Goal: Transaction & Acquisition: Book appointment/travel/reservation

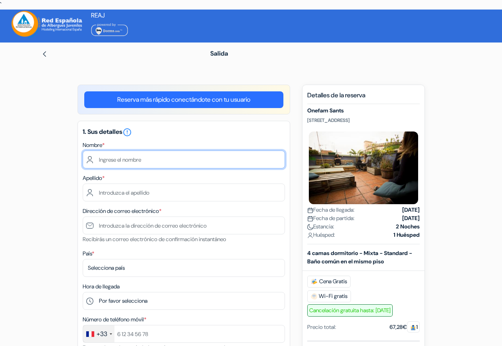
click at [134, 160] on input "text" at bounding box center [184, 160] width 202 height 18
type input "Amar"
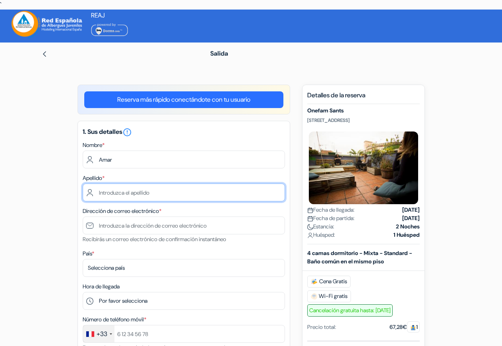
click at [165, 192] on input "text" at bounding box center [184, 193] width 202 height 18
type input "Bengriche"
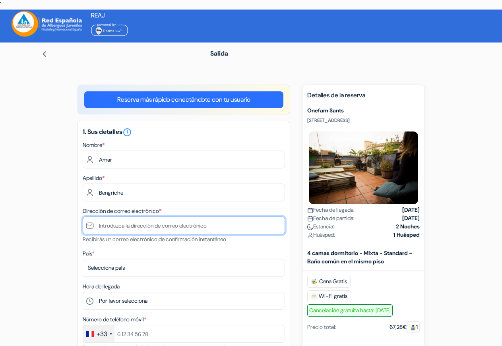
click at [167, 224] on input "text" at bounding box center [184, 225] width 202 height 18
type input "[EMAIL_ADDRESS][DOMAIN_NAME]"
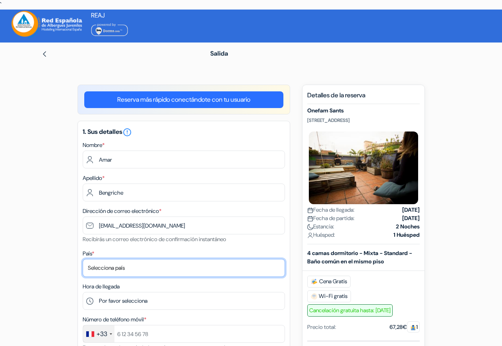
select select "67"
click option "[GEOGRAPHIC_DATA]" at bounding box center [0, 0] width 0 height 0
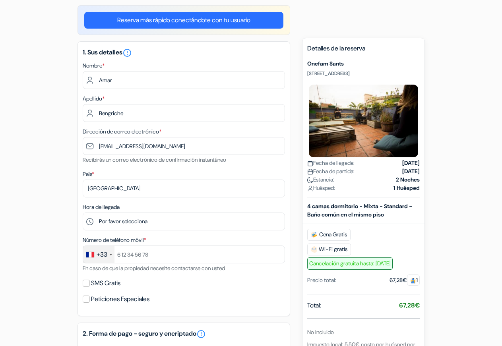
scroll to position [81, 0]
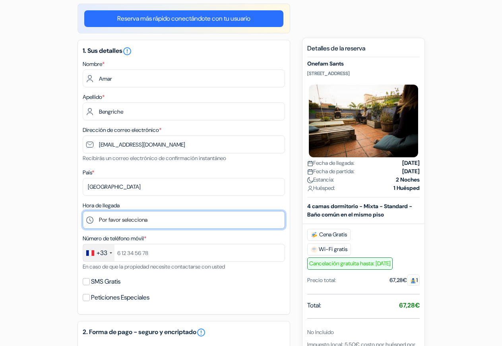
click at [83, 211] on select "Por favor selecciona 1:00 2:00 3:00 4:00 5:00 6:00 7:00 8:00 9:00 10:00 11:00 1…" at bounding box center [184, 220] width 202 height 18
select select "22"
click option "22:00" at bounding box center [0, 0] width 0 height 0
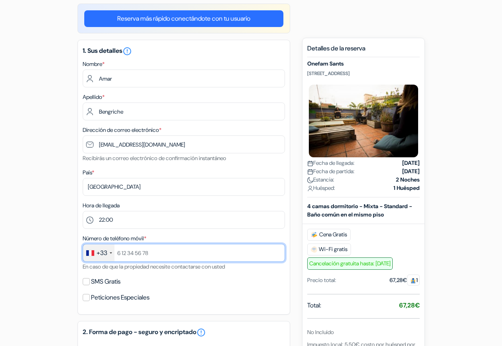
click at [137, 254] on input "text" at bounding box center [184, 253] width 202 height 18
click at [120, 253] on input "627561814" at bounding box center [184, 253] width 202 height 18
click at [128, 251] on input "6 27561814" at bounding box center [184, 253] width 202 height 18
click at [137, 251] on input "6 27 561814" at bounding box center [184, 253] width 202 height 18
click at [143, 252] on input "6 27 56 1814" at bounding box center [184, 253] width 202 height 18
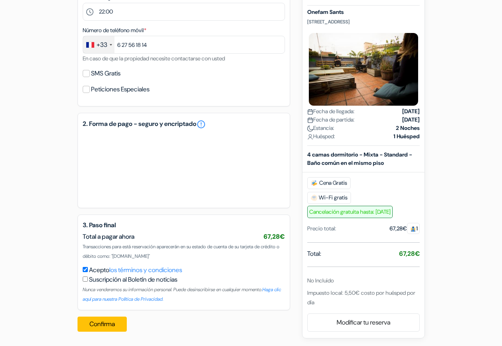
scroll to position [290, 0]
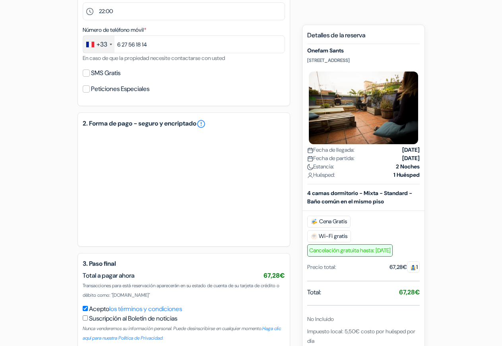
click at [17, 195] on form "Salida add_box Onefam Sants Casteràs,9, Barcelona, España * *" at bounding box center [251, 55] width 502 height 604
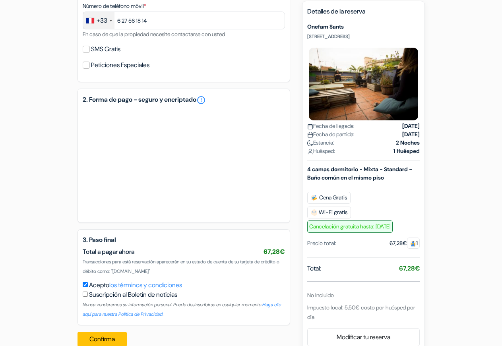
scroll to position [329, 0]
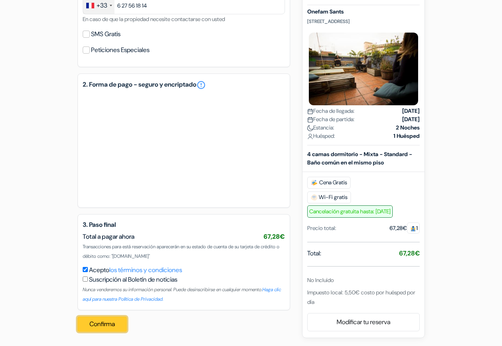
click at [119, 325] on button "Confirma" at bounding box center [101, 324] width 49 height 15
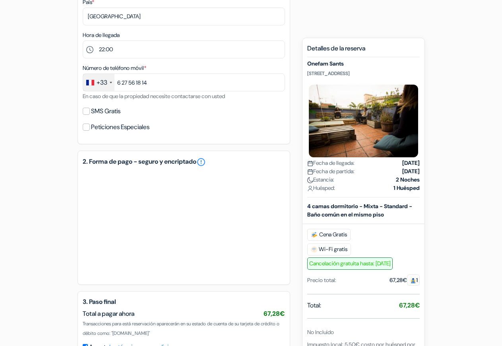
scroll to position [239, 0]
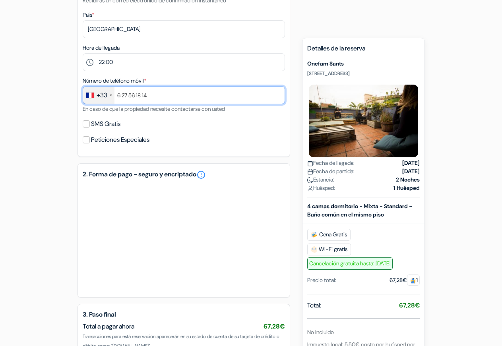
click at [122, 95] on input "6 27 56 18 14" at bounding box center [184, 95] width 202 height 18
click at [129, 95] on input "627 56 18 14" at bounding box center [184, 95] width 202 height 18
click at [134, 94] on input "62756 18 14" at bounding box center [184, 95] width 202 height 18
click at [140, 95] on input "6275618 14" at bounding box center [184, 95] width 202 height 18
type input "627561814"
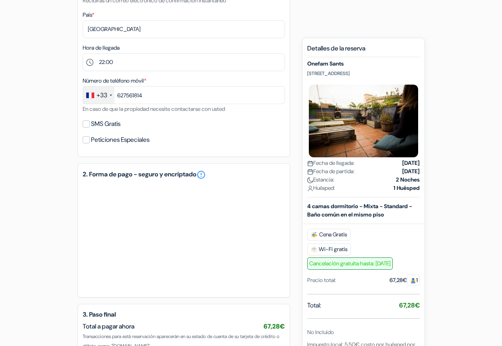
click at [29, 129] on div "add_box Onefam Sants [STREET_ADDRESS] Detalles del Alojamiento X done *" at bounding box center [251, 153] width 453 height 614
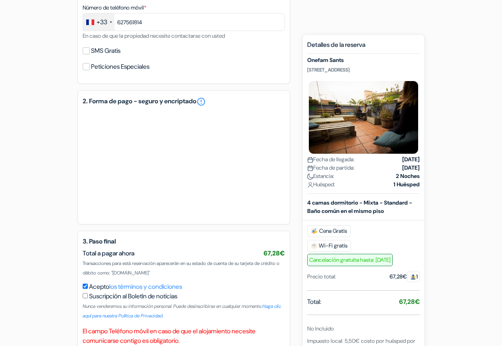
scroll to position [360, 0]
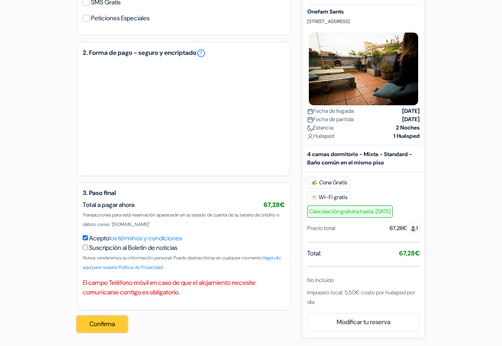
click at [112, 323] on button "Confirma" at bounding box center [101, 324] width 49 height 15
click at [4, 100] on form "Salida add_box Onefam Sants Casteràs,9, Barcelona, España * *" at bounding box center [251, 0] width 502 height 636
click at [115, 325] on button "Confirma" at bounding box center [101, 324] width 49 height 15
click at [106, 327] on button "Confirma" at bounding box center [101, 324] width 49 height 15
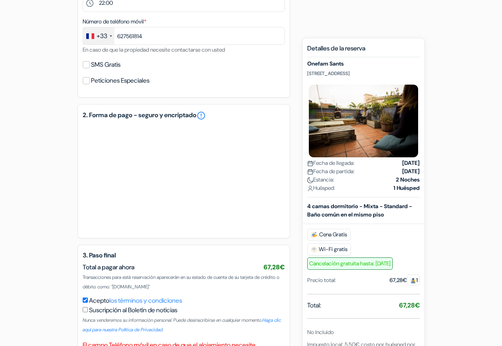
scroll to position [279, 0]
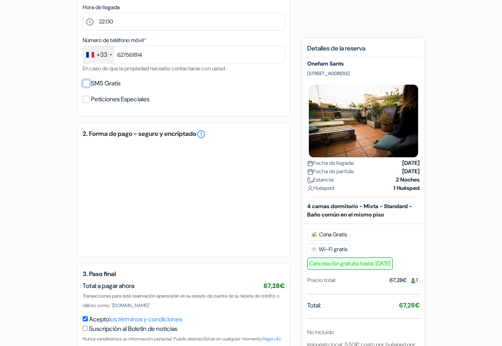
click at [87, 84] on input "SMS Gratis" at bounding box center [86, 83] width 7 height 7
checkbox input "true"
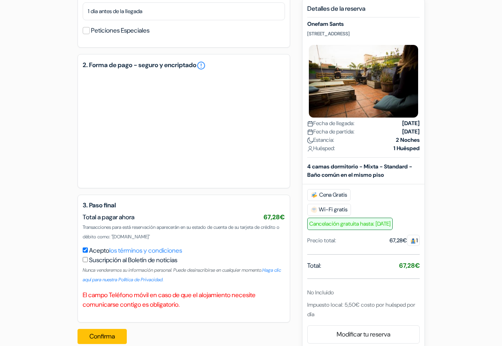
scroll to position [383, 0]
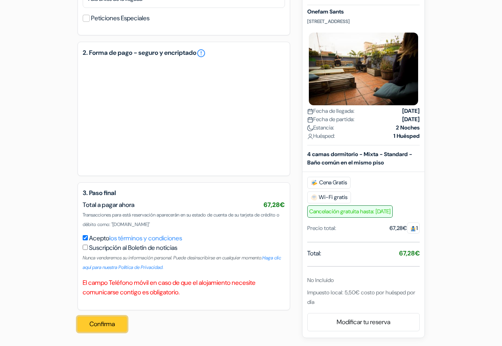
click at [110, 321] on button "Confirma" at bounding box center [101, 324] width 49 height 15
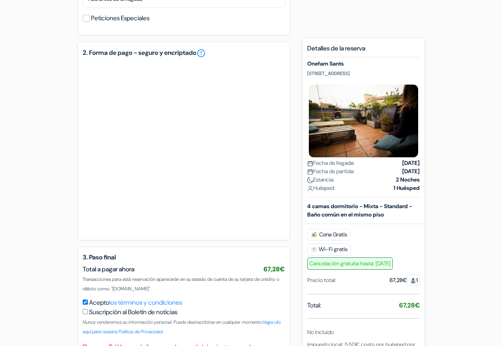
click at [37, 156] on div "add_box Onefam Sants [STREET_ADDRESS] Detalles del Alojamiento X done *" at bounding box center [251, 52] width 453 height 701
click at [0, 178] on form "Salida add_box Onefam Sants Casteràs,9, Barcelona, España * *" at bounding box center [251, 21] width 502 height 723
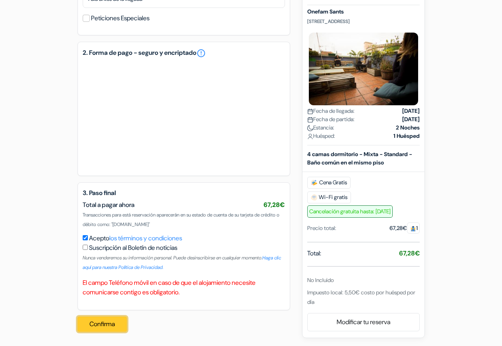
click at [106, 324] on button "Confirma" at bounding box center [101, 324] width 49 height 15
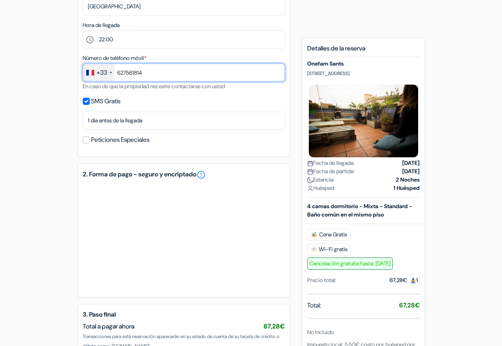
click at [128, 74] on input "627561814" at bounding box center [184, 73] width 202 height 18
drag, startPoint x: 150, startPoint y: 69, endPoint x: 65, endPoint y: 71, distance: 85.0
click at [83, 71] on input "627561814" at bounding box center [184, 73] width 202 height 18
click at [123, 73] on input "text" at bounding box center [184, 73] width 202 height 18
click at [124, 73] on input "text" at bounding box center [184, 73] width 202 height 18
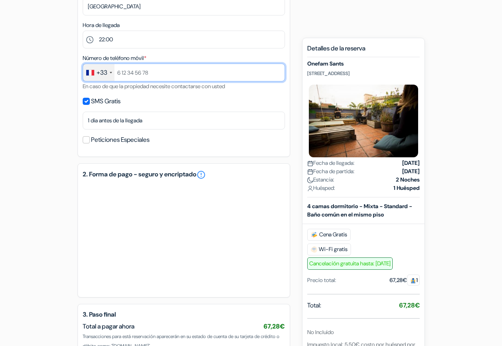
click at [126, 73] on input "text" at bounding box center [184, 73] width 202 height 18
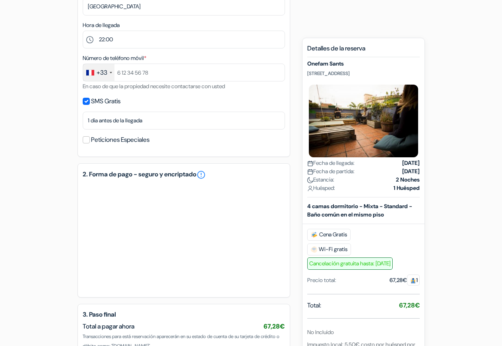
click at [105, 73] on div "+33" at bounding box center [102, 73] width 11 height 10
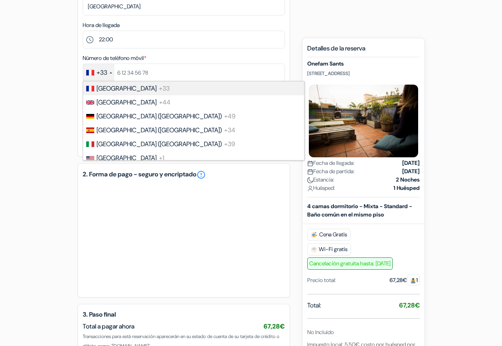
click at [105, 73] on div "+33" at bounding box center [102, 73] width 11 height 10
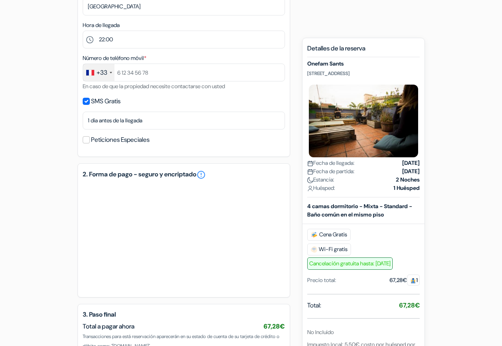
click at [36, 80] on div "add_box Onefam Sants [STREET_ADDRESS] Detalles del Alojamiento X done *" at bounding box center [251, 141] width 453 height 636
click at [107, 74] on div "+33" at bounding box center [102, 73] width 11 height 10
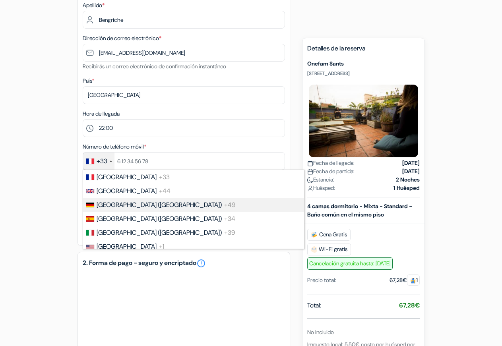
scroll to position [99, 0]
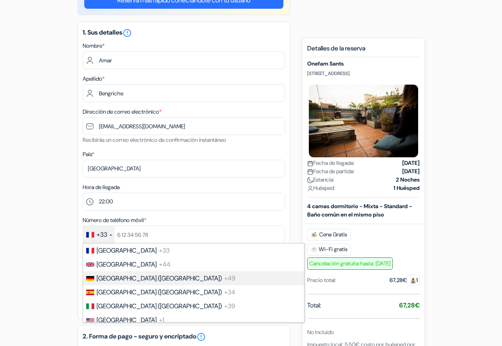
click at [36, 155] on div "add_box Onefam Sants [STREET_ADDRESS] Detalles del Alojamiento X done *" at bounding box center [251, 303] width 453 height 636
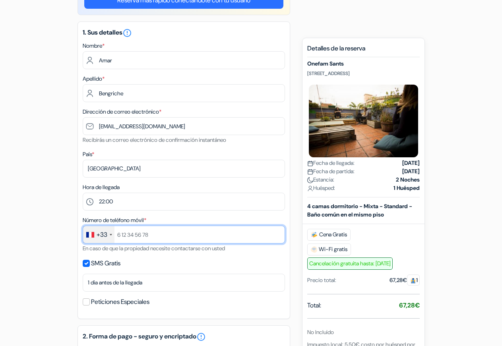
click at [127, 235] on input "text" at bounding box center [184, 235] width 202 height 18
click at [122, 235] on input "6 275 618 14" at bounding box center [184, 235] width 202 height 18
type input "627 561 814"
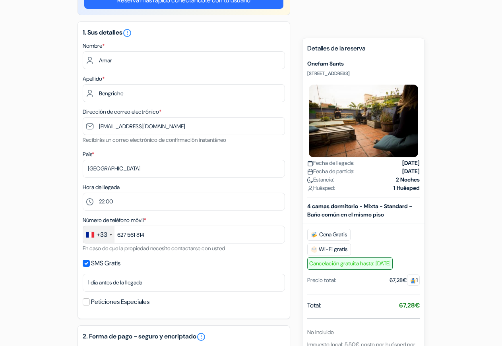
click at [20, 188] on form "Salida add_box Onefam Sants Casteràs,9, Barcelona, España * *" at bounding box center [251, 272] width 502 height 659
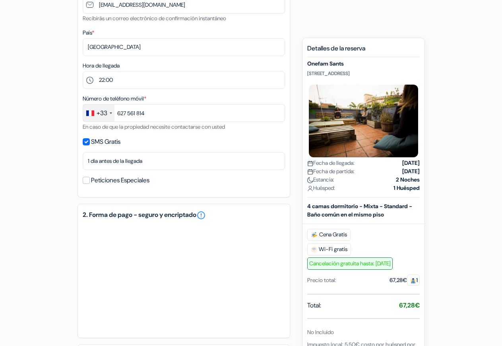
scroll to position [383, 0]
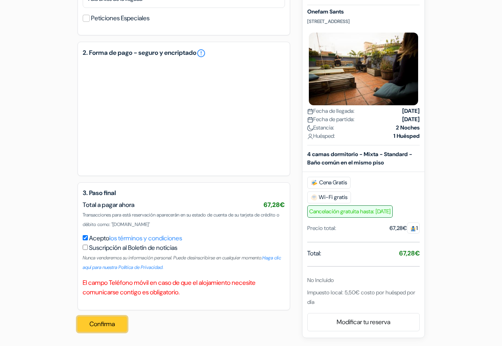
click at [111, 326] on button "Confirma" at bounding box center [101, 324] width 49 height 15
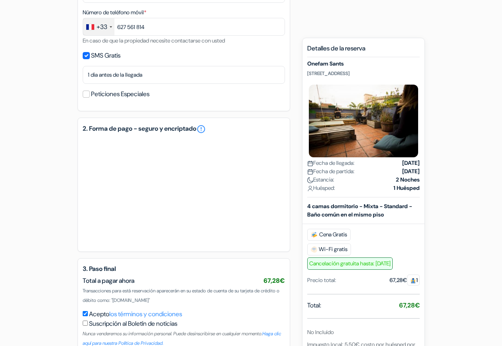
scroll to position [302, 0]
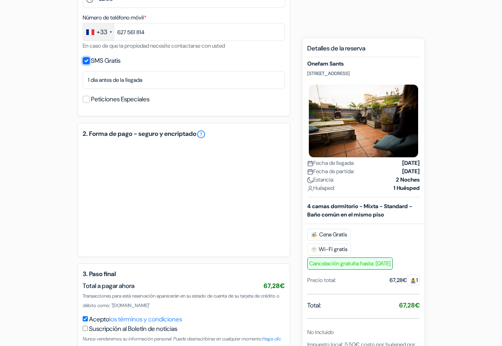
click at [89, 61] on input "SMS Gratis" at bounding box center [86, 60] width 7 height 7
checkbox input "false"
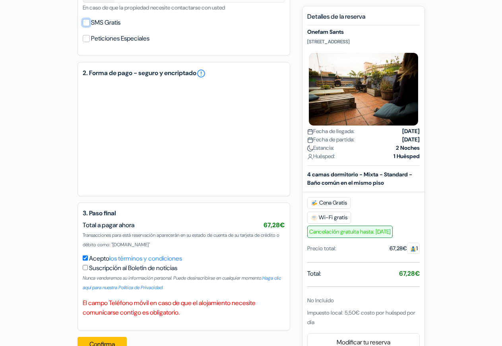
scroll to position [360, 0]
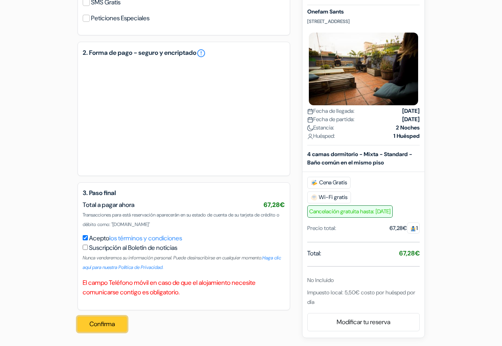
click at [113, 318] on button "Confirma" at bounding box center [101, 324] width 49 height 15
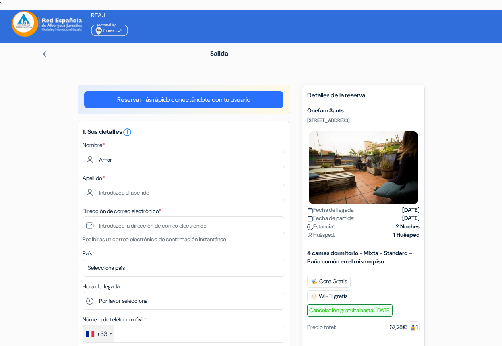
click at [133, 197] on input "text" at bounding box center [184, 193] width 202 height 18
type input "Bengriche"
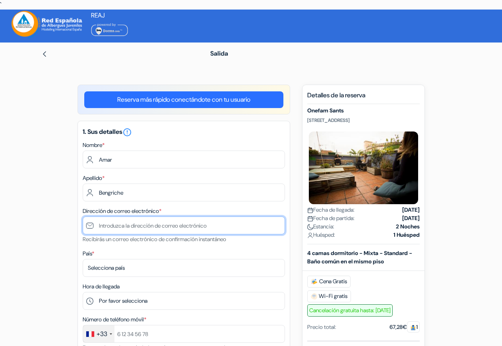
click at [120, 222] on input "text" at bounding box center [184, 225] width 202 height 18
click at [131, 227] on input "text" at bounding box center [184, 225] width 202 height 18
type input "[EMAIL_ADDRESS][DOMAIN_NAME]"
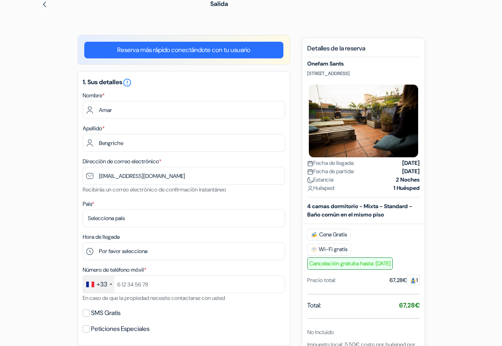
scroll to position [81, 0]
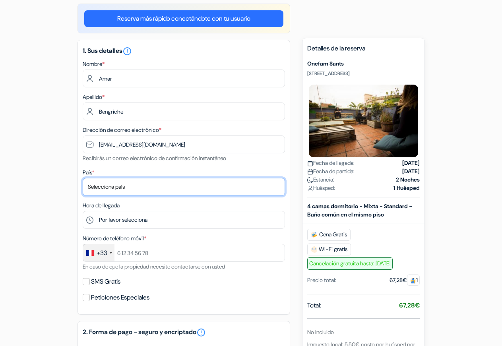
select select "67"
click option "[GEOGRAPHIC_DATA]" at bounding box center [0, 0] width 0 height 0
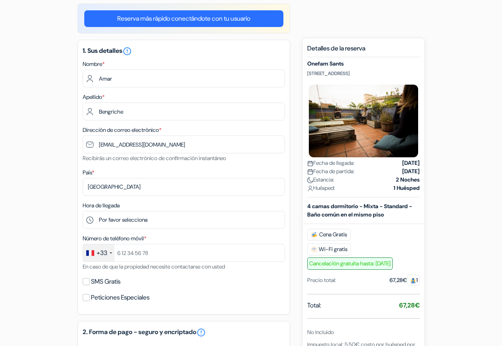
click at [29, 177] on div "add_box Onefam Sants [STREET_ADDRESS] Detalles del Alojamiento X done *" at bounding box center [251, 275] width 453 height 542
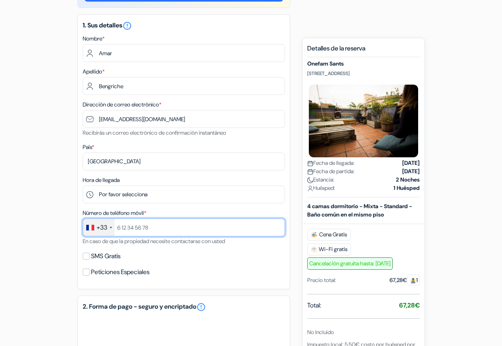
scroll to position [122, 0]
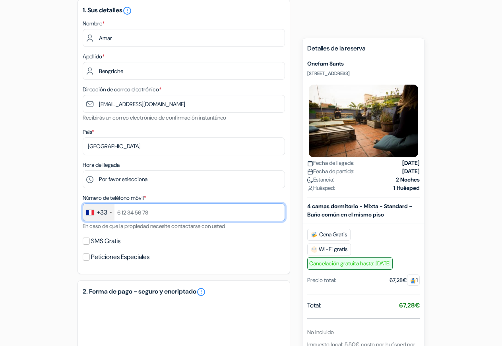
click at [124, 217] on input "text" at bounding box center [184, 212] width 202 height 18
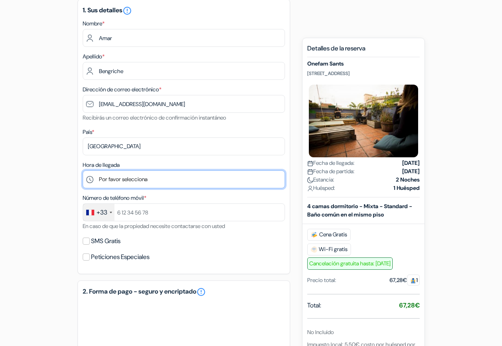
click at [83, 170] on select "Por favor selecciona 1:00 2:00 3:00 4:00 5:00 6:00 7:00 8:00 9:00 10:00 11:00 1…" at bounding box center [184, 179] width 202 height 18
select select "14"
click option "14:00" at bounding box center [0, 0] width 0 height 0
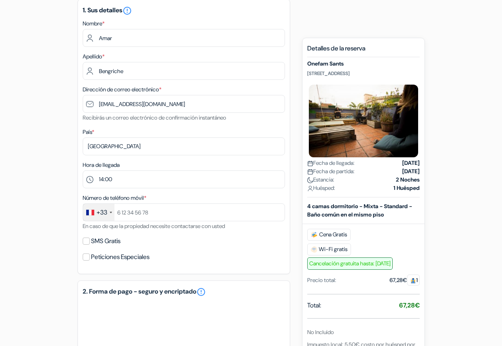
click at [35, 145] on div "add_box Onefam Sants [STREET_ADDRESS] Detalles del Alojamiento X done *" at bounding box center [251, 234] width 453 height 542
click at [131, 214] on input "text" at bounding box center [184, 212] width 202 height 18
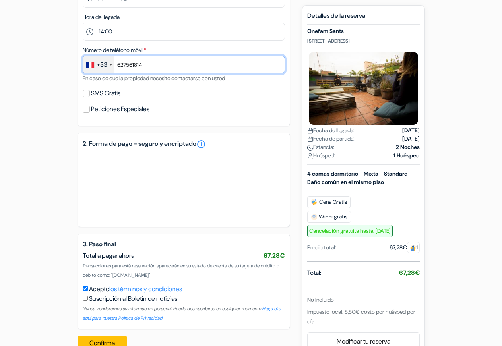
scroll to position [288, 0]
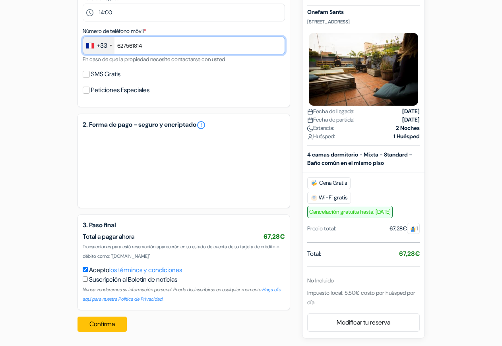
type input "627561814"
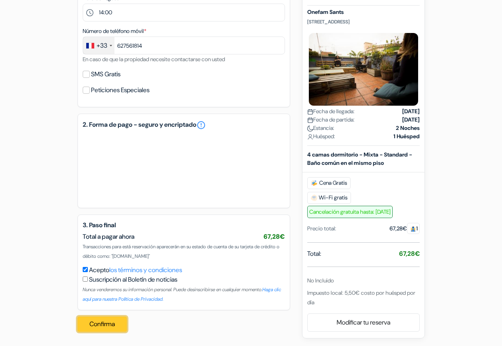
click at [105, 323] on button "Confirma" at bounding box center [101, 324] width 49 height 15
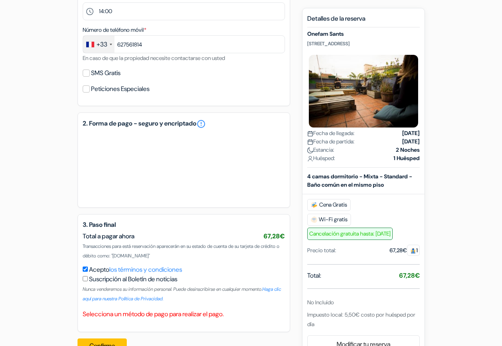
scroll to position [312, 0]
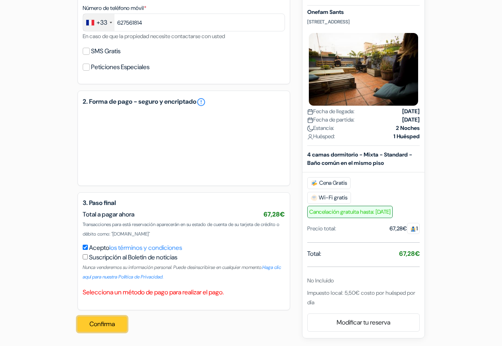
click at [114, 322] on button "Confirma" at bounding box center [101, 324] width 49 height 15
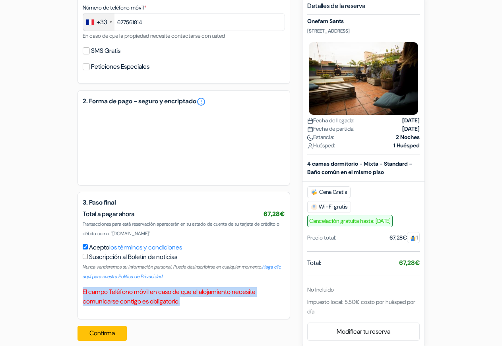
drag, startPoint x: 188, startPoint y: 303, endPoint x: 79, endPoint y: 292, distance: 109.3
click at [79, 292] on div "3. Paso final Total a pagar ahora 67,28€ Transacciones para está reservación ap…" at bounding box center [183, 256] width 213 height 128
copy p "El campo Teléfono móvil en caso de que el alojamiento necesite comunicarse cont…"
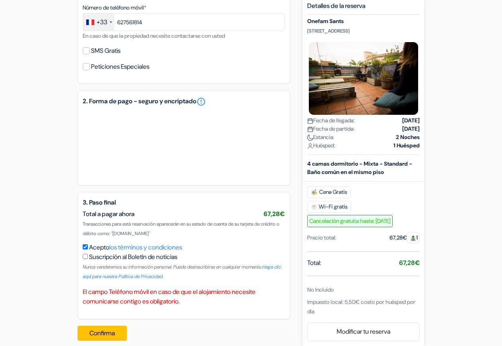
click at [32, 191] on div "add_box Onefam Sants [STREET_ADDRESS] Detalles del Alojamiento X done *" at bounding box center [251, 60] width 453 height 574
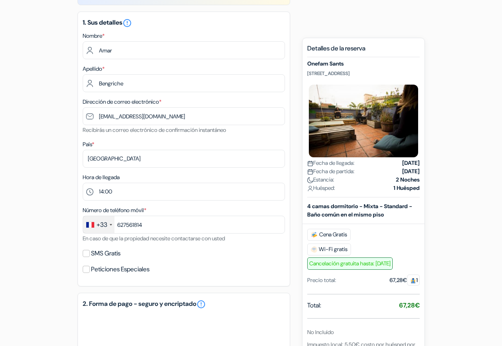
scroll to position [0, 0]
